Goal: Task Accomplishment & Management: Use online tool/utility

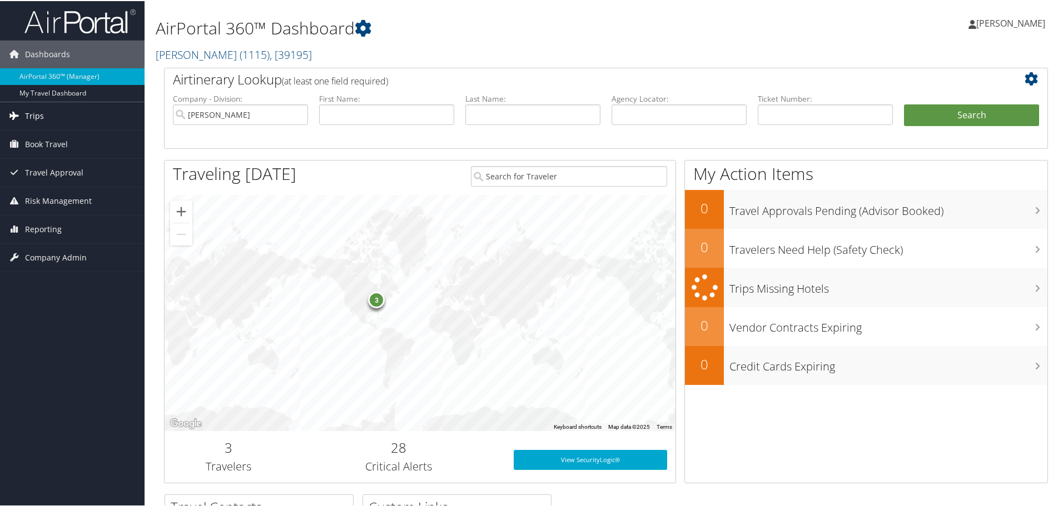
click at [73, 104] on link "Trips" at bounding box center [72, 115] width 144 height 28
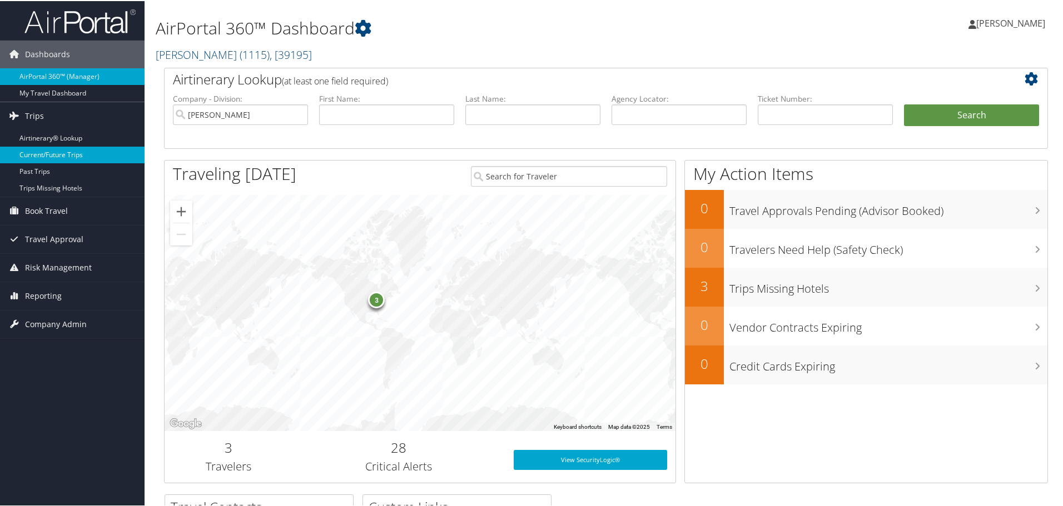
click at [56, 156] on link "Current/Future Trips" at bounding box center [72, 154] width 144 height 17
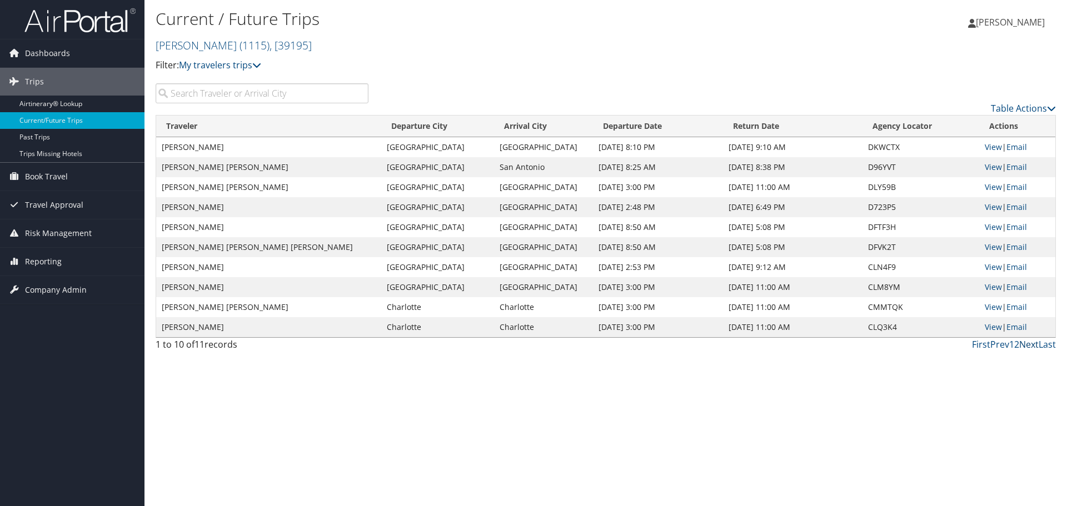
click at [1034, 342] on link "Next" at bounding box center [1028, 344] width 19 height 12
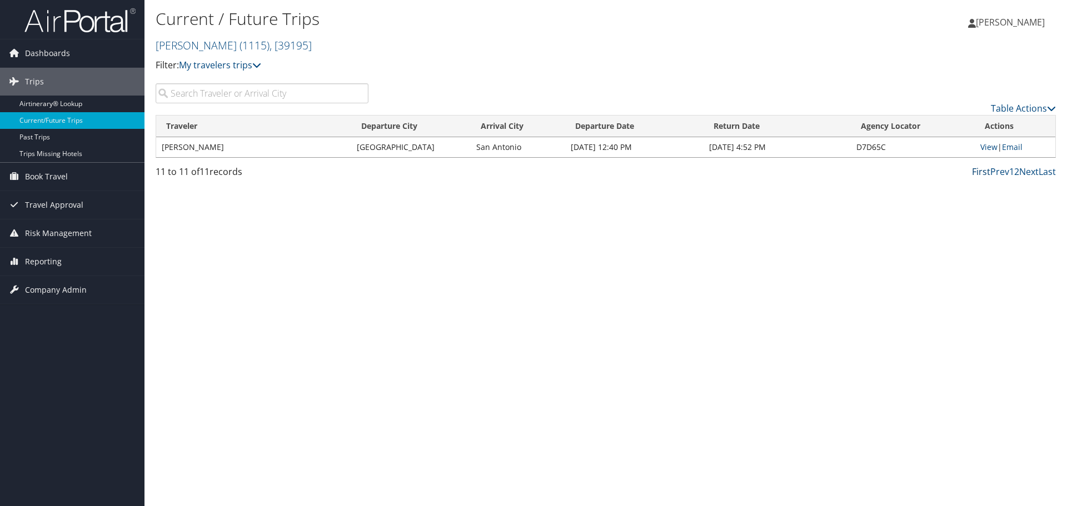
click at [977, 173] on link "First" at bounding box center [981, 172] width 18 height 12
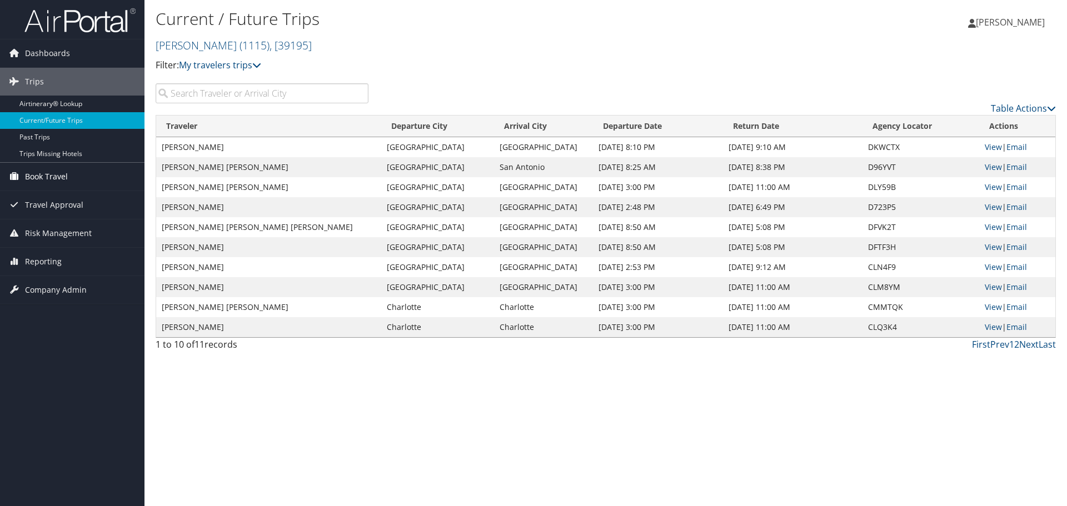
click at [79, 177] on link "Book Travel" at bounding box center [72, 177] width 144 height 28
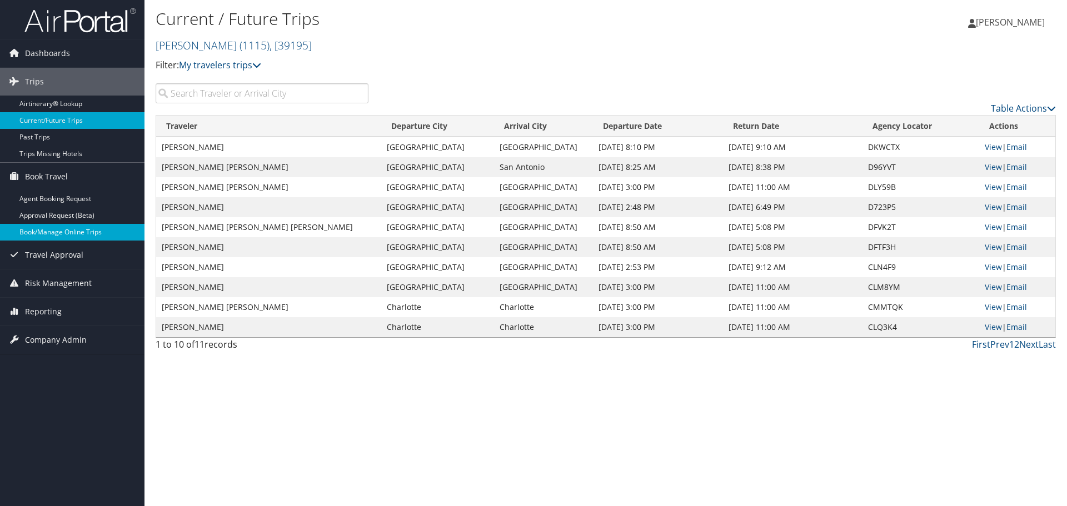
click at [54, 235] on link "Book/Manage Online Trips" at bounding box center [72, 232] width 144 height 17
click at [47, 226] on link "Book/Manage Online Trips" at bounding box center [72, 232] width 144 height 17
